Goal: Task Accomplishment & Management: Use online tool/utility

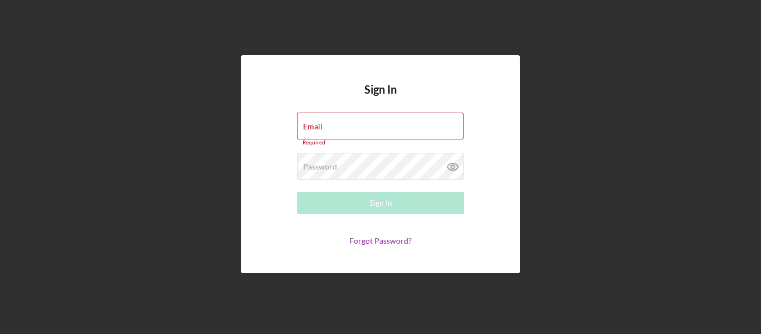
click at [359, 233] on form "Email Required Password Required Sign In Forgot Password?" at bounding box center [380, 179] width 223 height 133
click at [457, 174] on icon at bounding box center [453, 167] width 28 height 28
